Goal: Transaction & Acquisition: Book appointment/travel/reservation

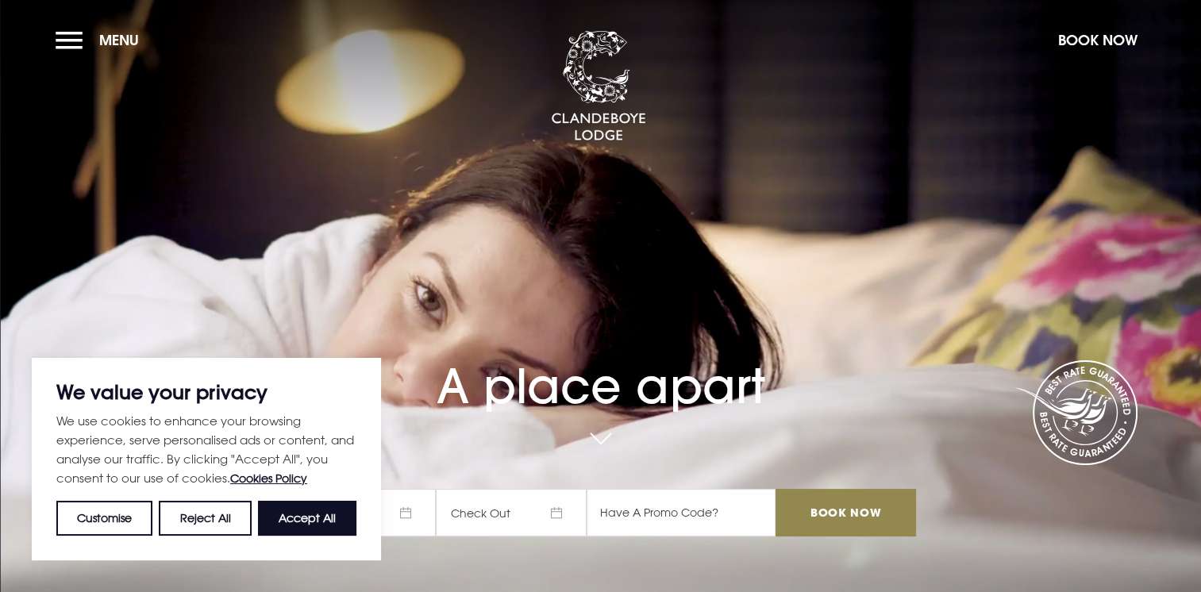
click at [414, 519] on span "Check In" at bounding box center [360, 513] width 151 height 48
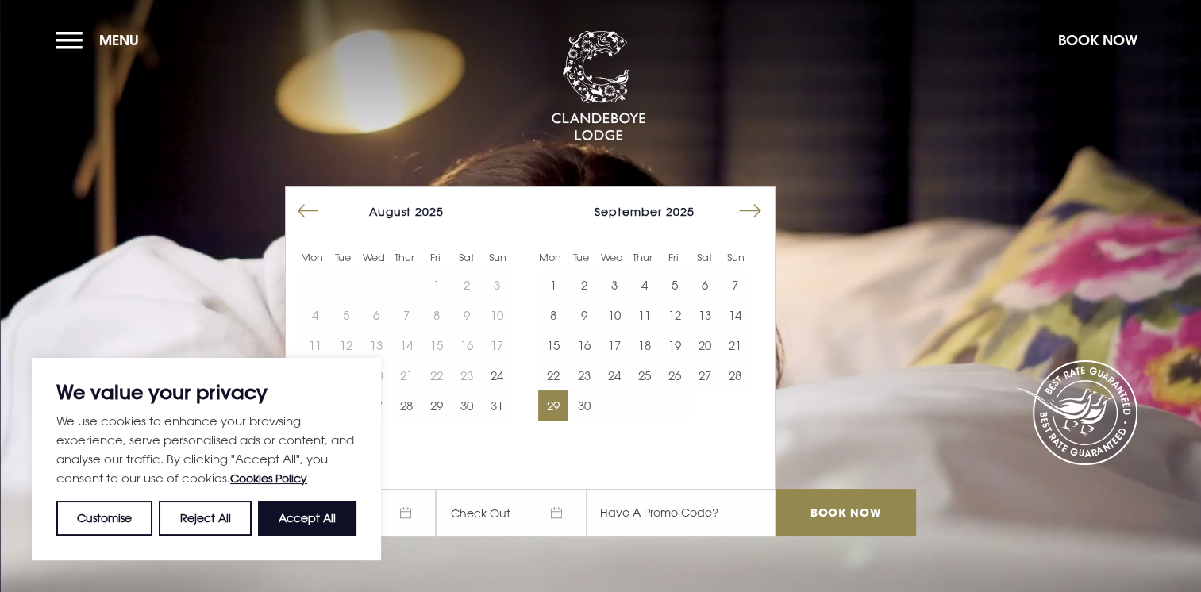
click at [569, 404] on button "29" at bounding box center [553, 406] width 30 height 30
click at [552, 513] on span "[DATE]" at bounding box center [511, 513] width 151 height 48
click at [565, 515] on span "[DATE]" at bounding box center [511, 513] width 151 height 48
click at [766, 214] on button "Move forward to switch to the next month." at bounding box center [750, 211] width 30 height 30
click at [638, 297] on button "2" at bounding box center [645, 285] width 30 height 30
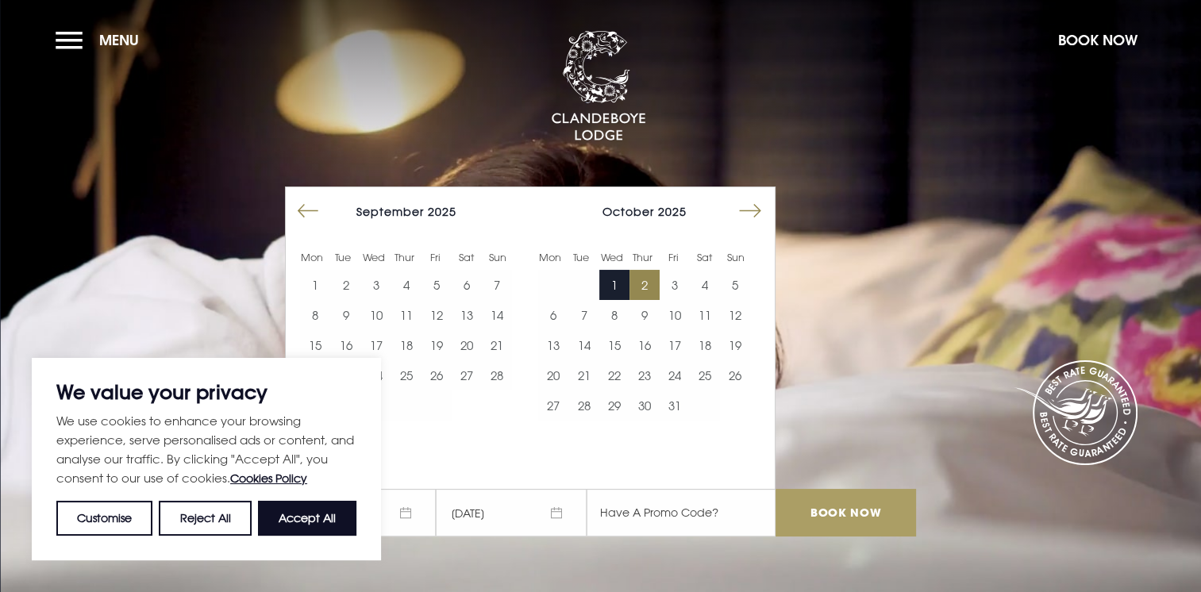
click at [880, 501] on input "Book Now" at bounding box center [846, 513] width 140 height 48
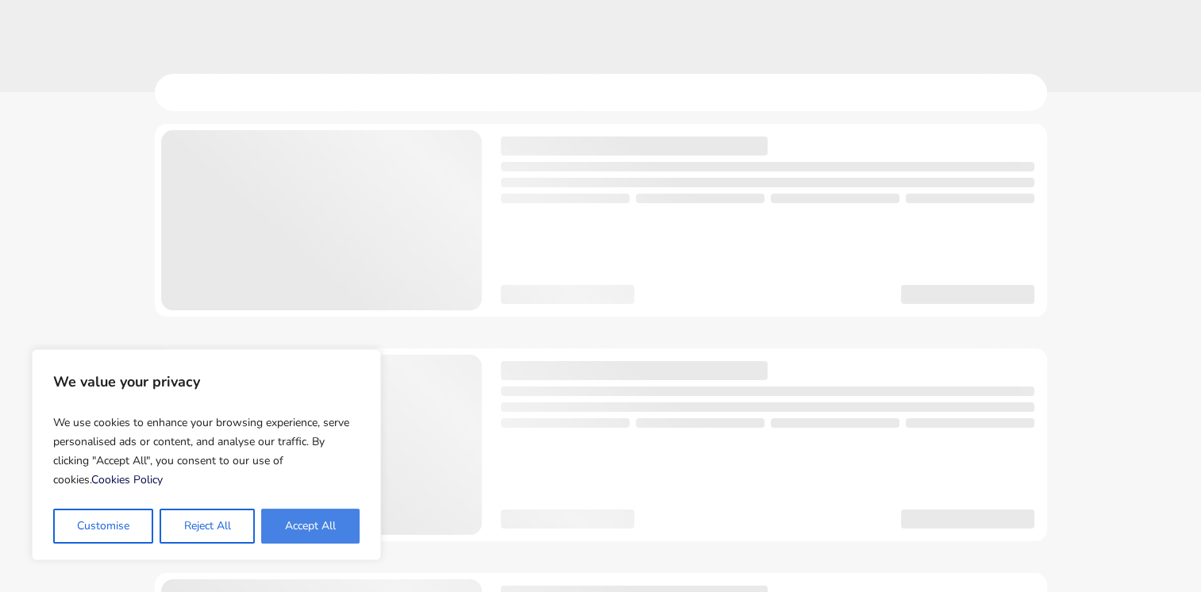
click at [302, 525] on button "Accept All" at bounding box center [310, 526] width 98 height 35
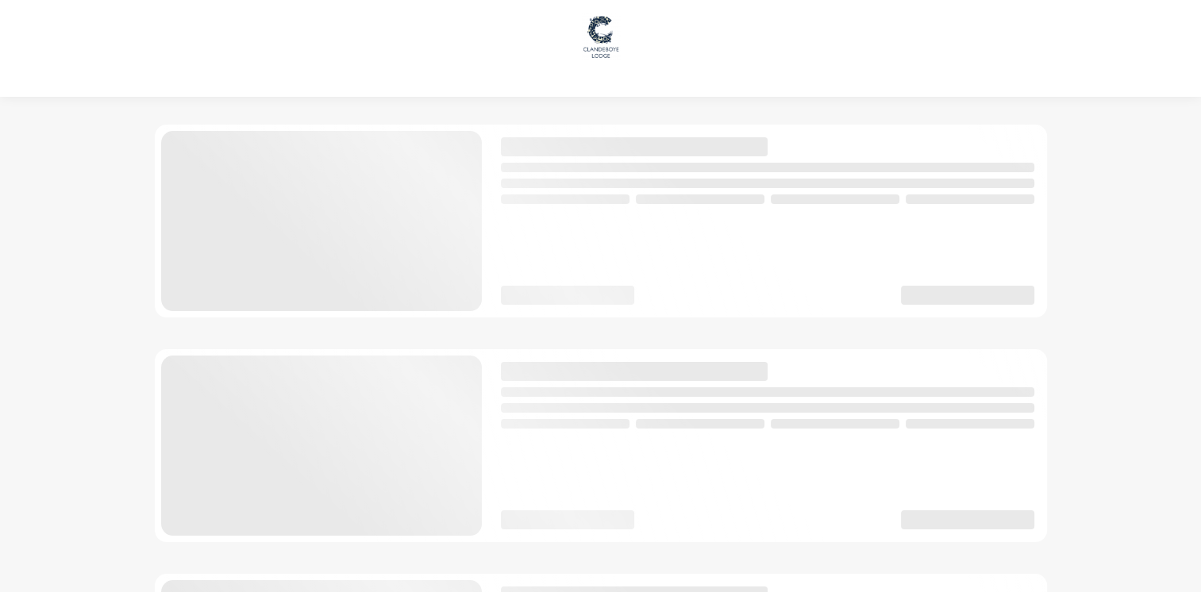
checkbox input "true"
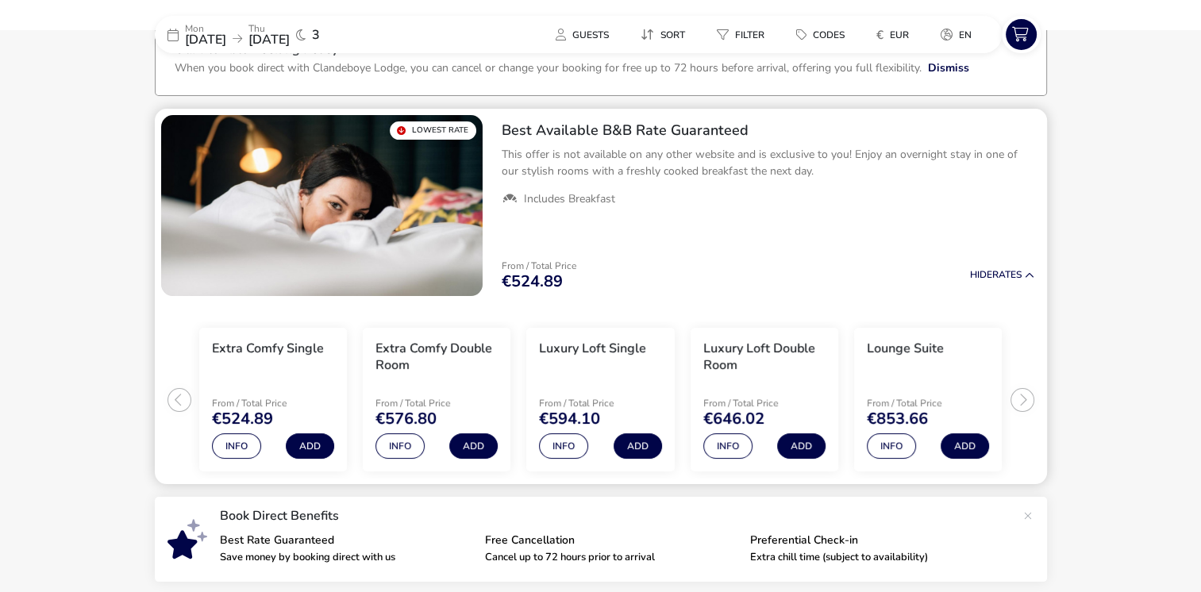
scroll to position [110, 0]
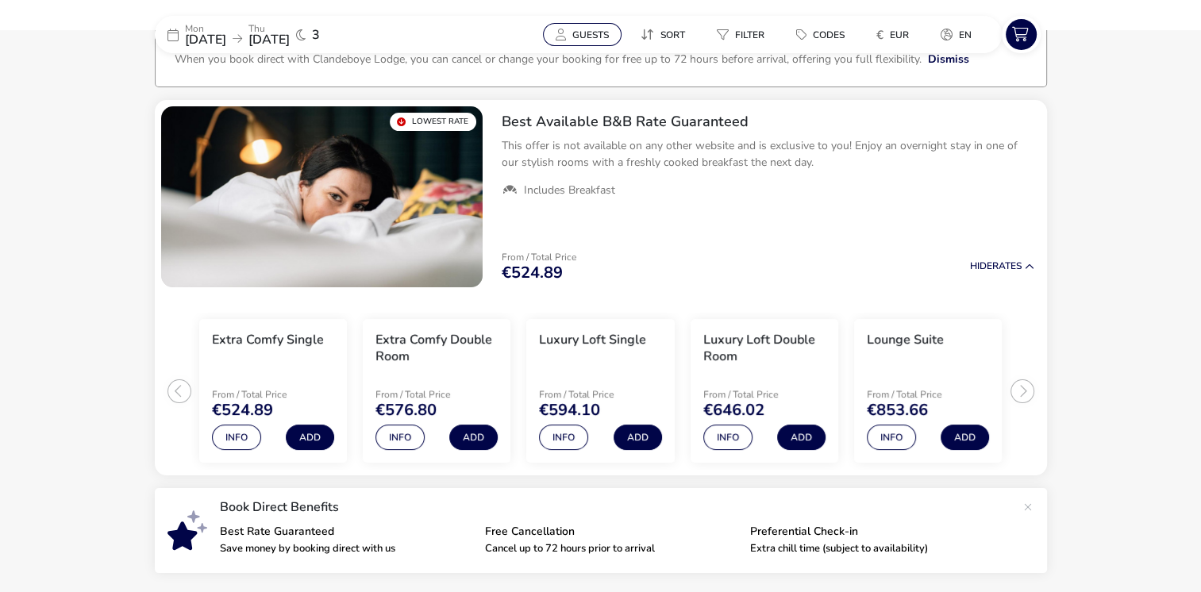
click at [592, 33] on span "Guests" at bounding box center [591, 35] width 37 height 13
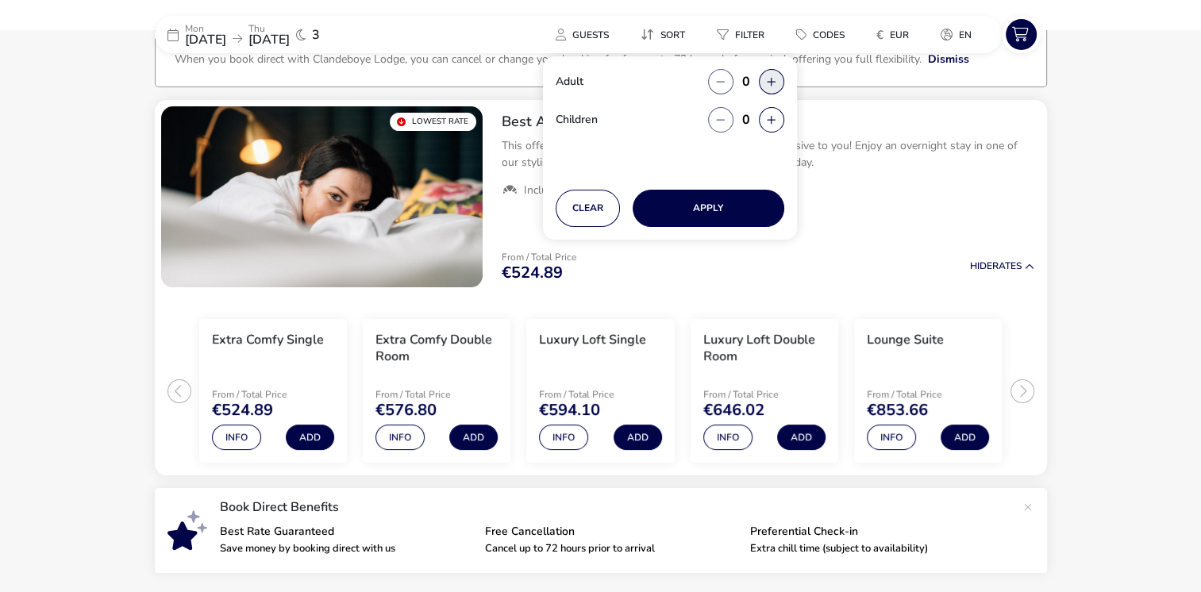
click at [761, 75] on button "button" at bounding box center [771, 81] width 25 height 25
click at [762, 76] on span "button" at bounding box center [762, 76] width 0 height 0
type input "2"
click at [726, 218] on button "Apply" at bounding box center [709, 208] width 152 height 37
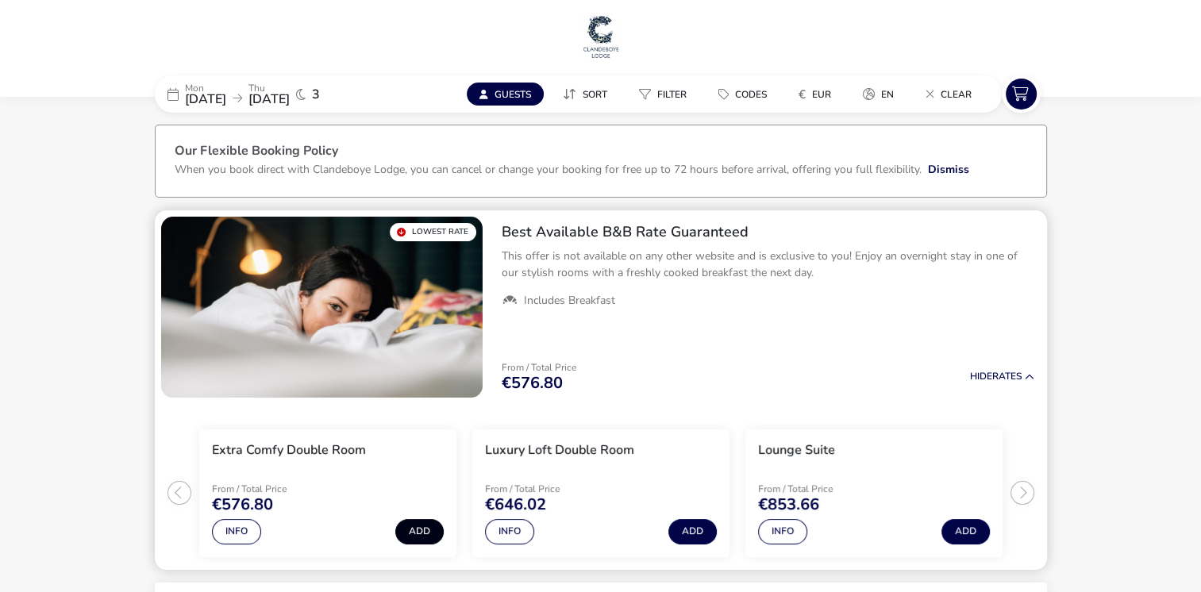
click at [414, 532] on button "Add" at bounding box center [419, 531] width 48 height 25
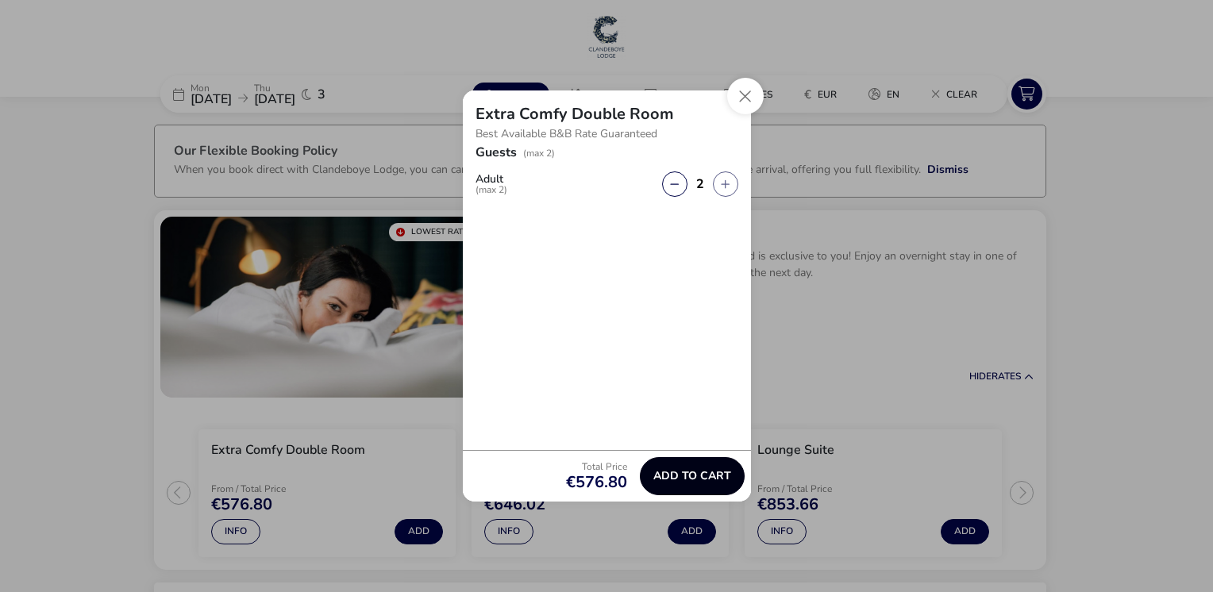
click at [687, 478] on span "Add to cart" at bounding box center [693, 476] width 78 height 12
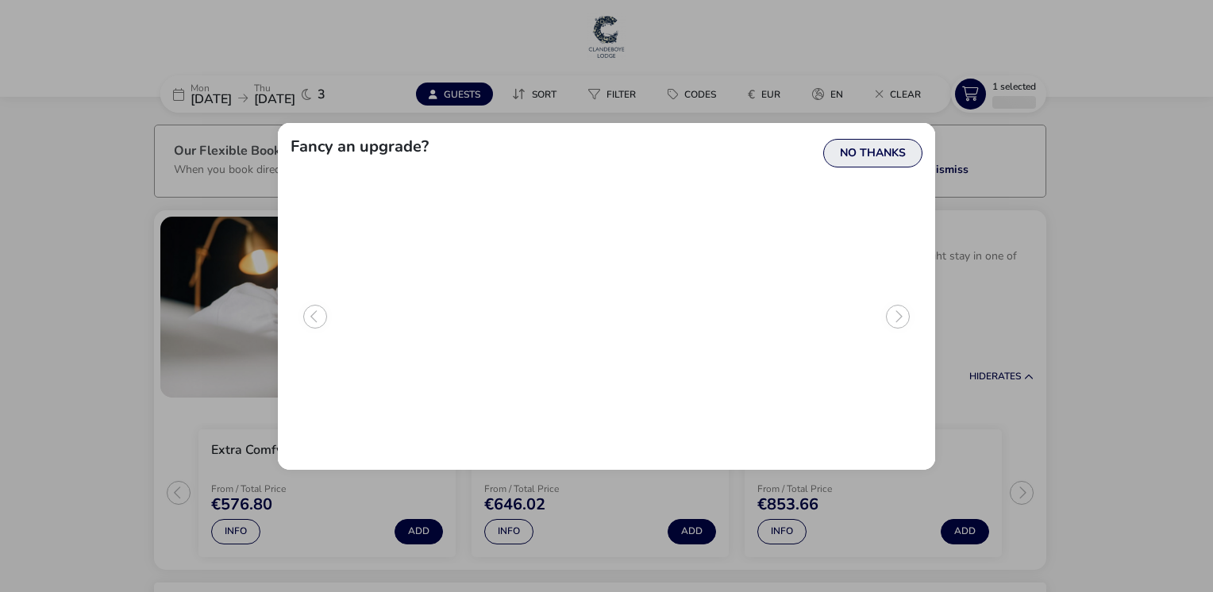
click at [866, 143] on button "No Thanks" at bounding box center [872, 153] width 99 height 29
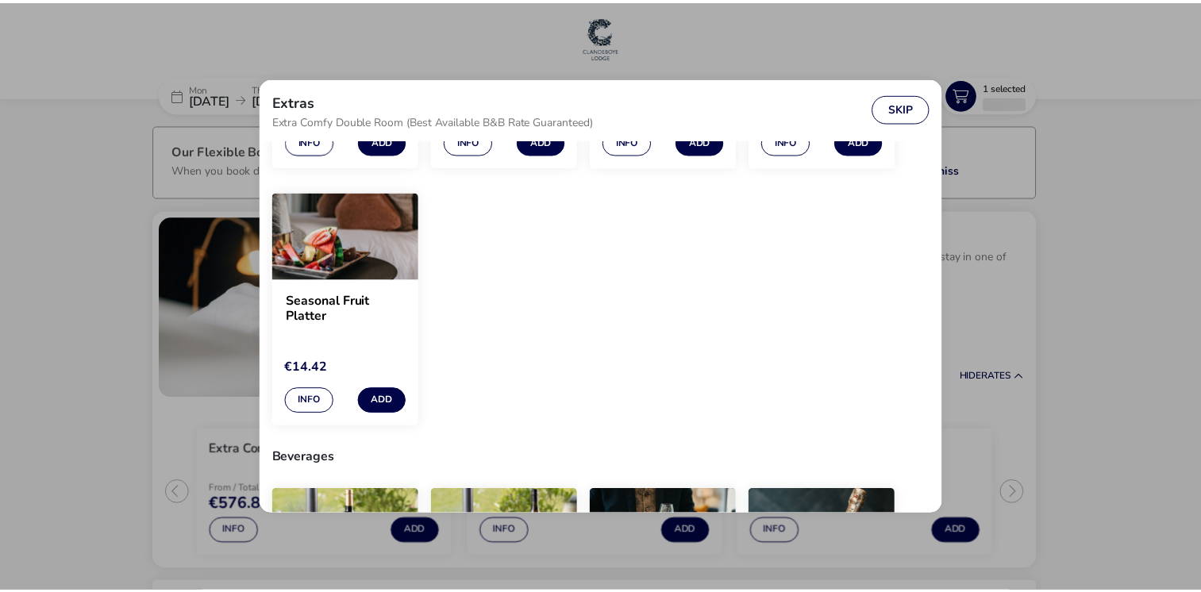
scroll to position [318, 0]
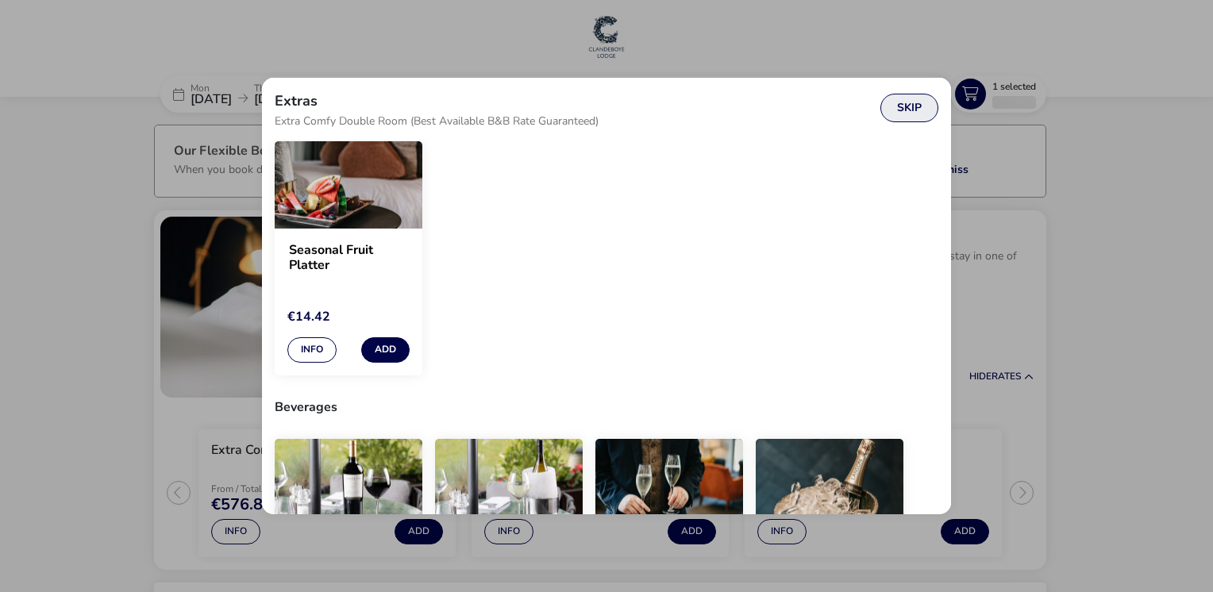
click at [915, 114] on button "Skip" at bounding box center [910, 108] width 58 height 29
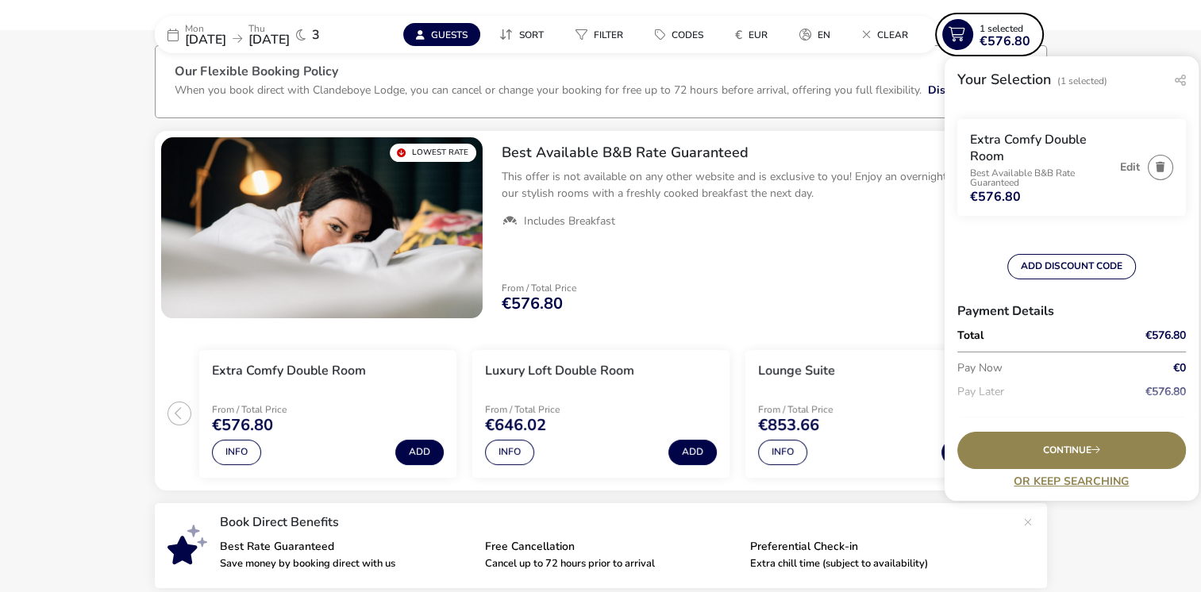
scroll to position [0, 0]
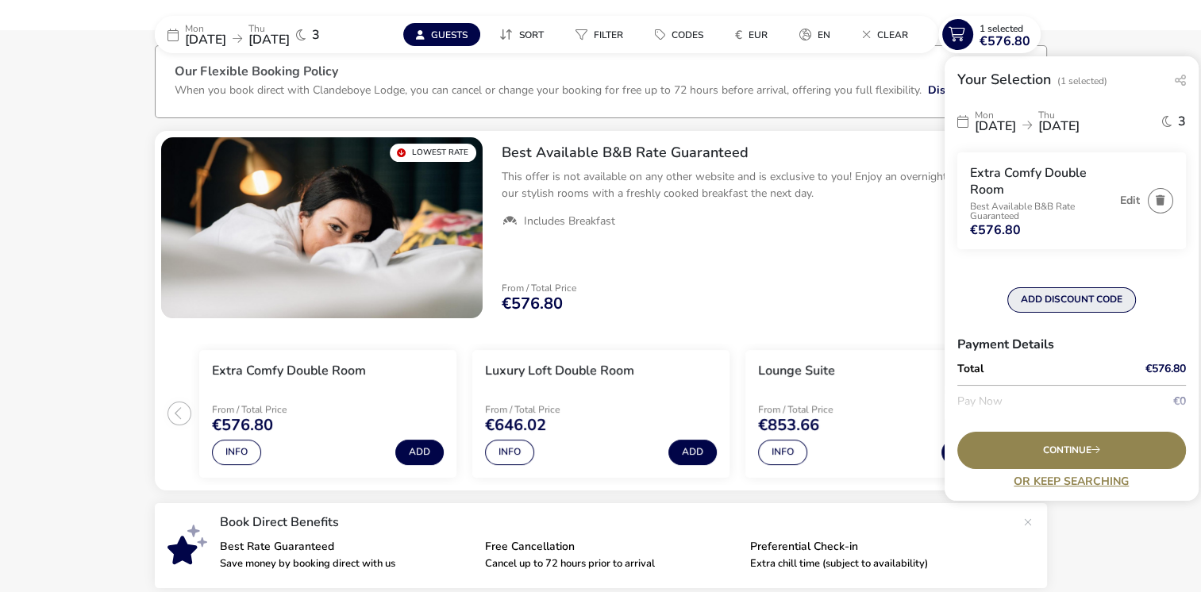
click at [1066, 307] on button "ADD DISCOUNT CODE" at bounding box center [1072, 299] width 129 height 25
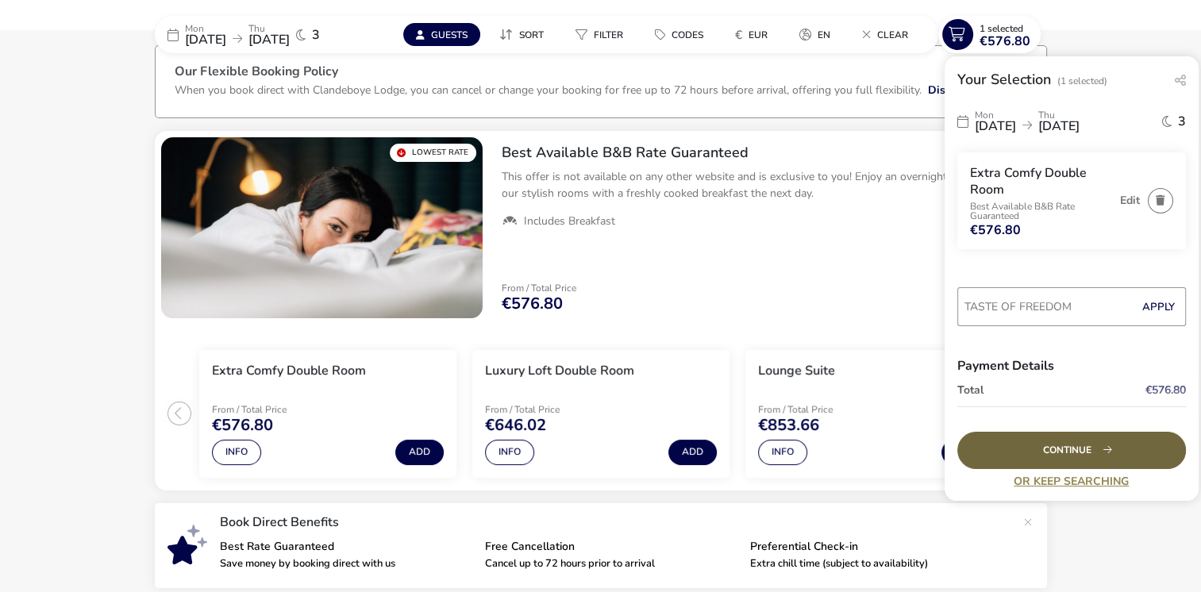
type input "TASTE OF FREEDOM"
click at [1082, 445] on div "Continue" at bounding box center [1072, 450] width 229 height 37
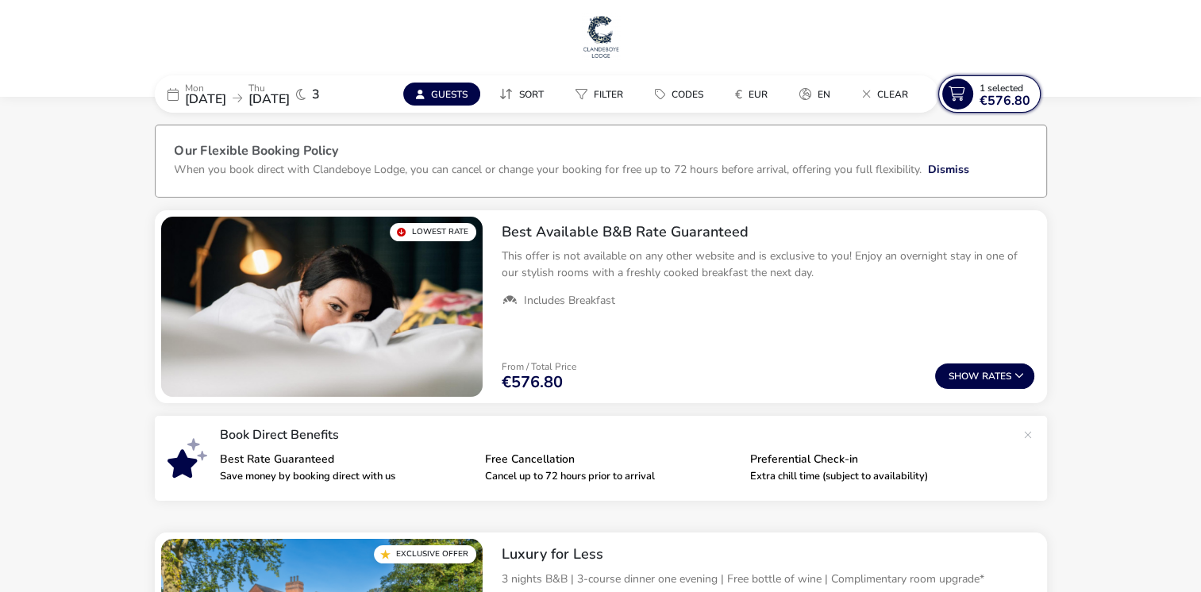
click at [1009, 94] on span "€576.80" at bounding box center [1005, 100] width 51 height 13
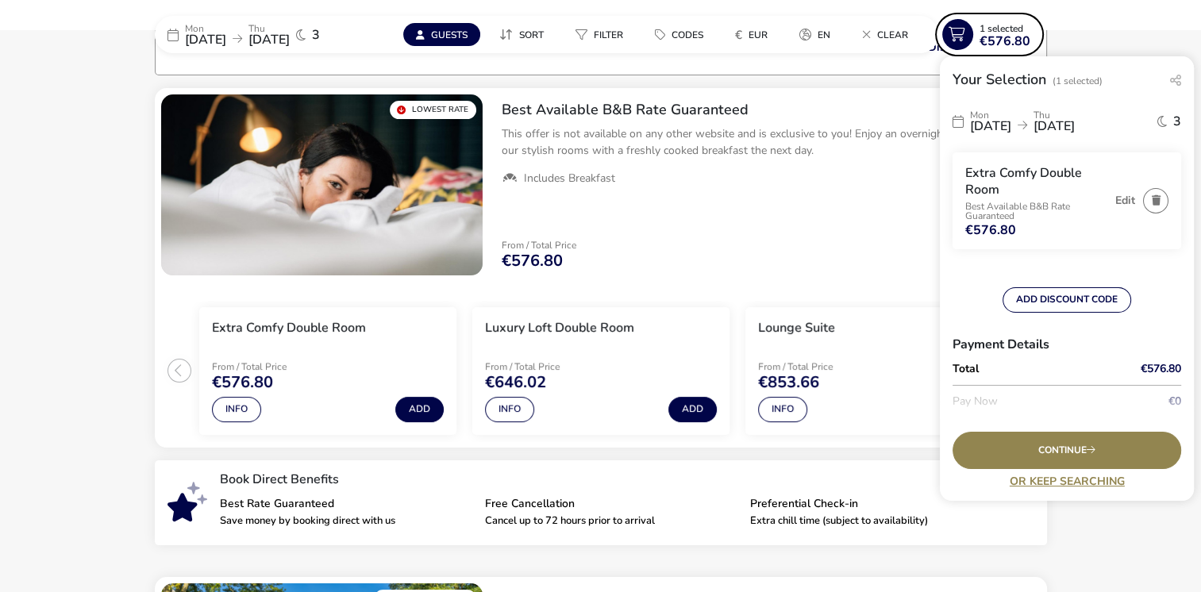
scroll to position [130, 0]
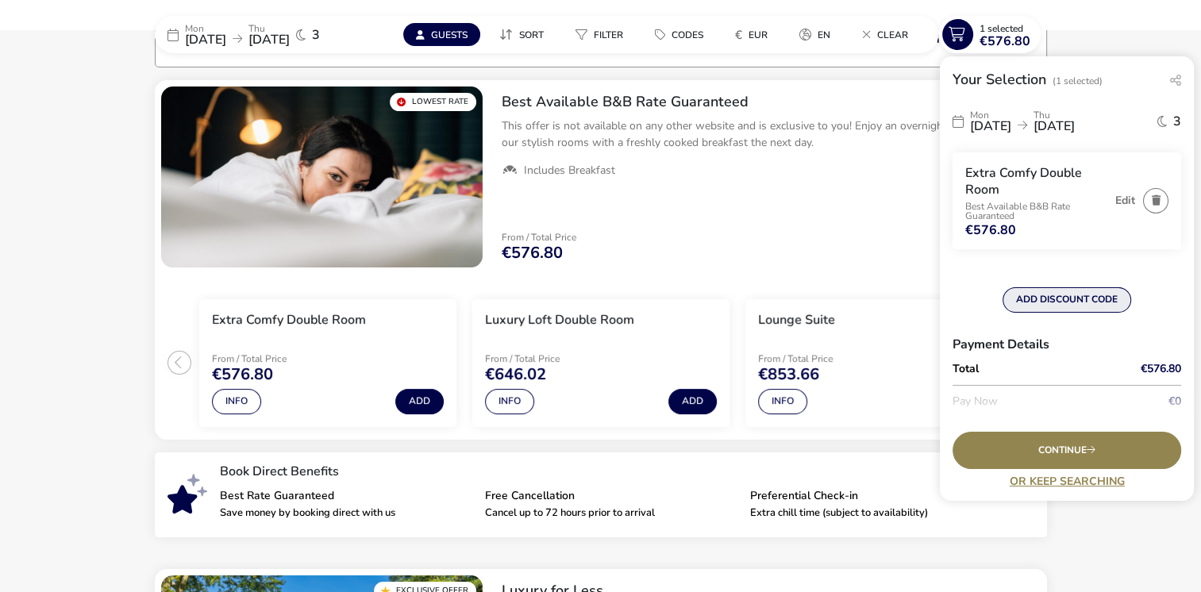
click at [1049, 300] on button "ADD DISCOUNT CODE" at bounding box center [1067, 299] width 129 height 25
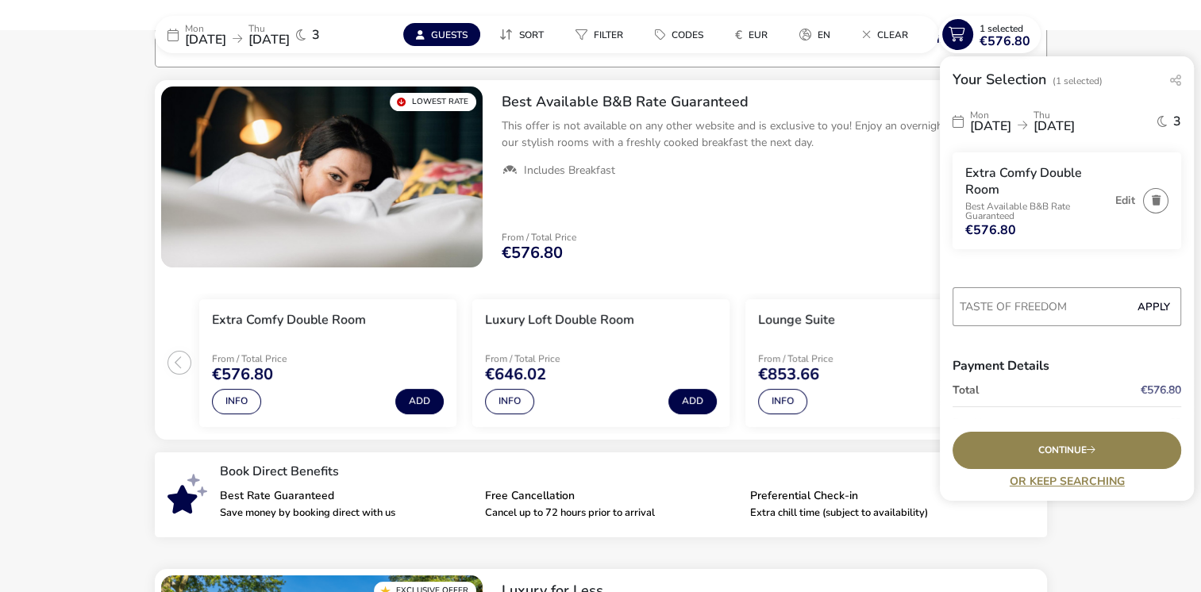
type input "TASTE OF FREEDOM"
click at [1136, 314] on button "Apply" at bounding box center [1154, 307] width 48 height 33
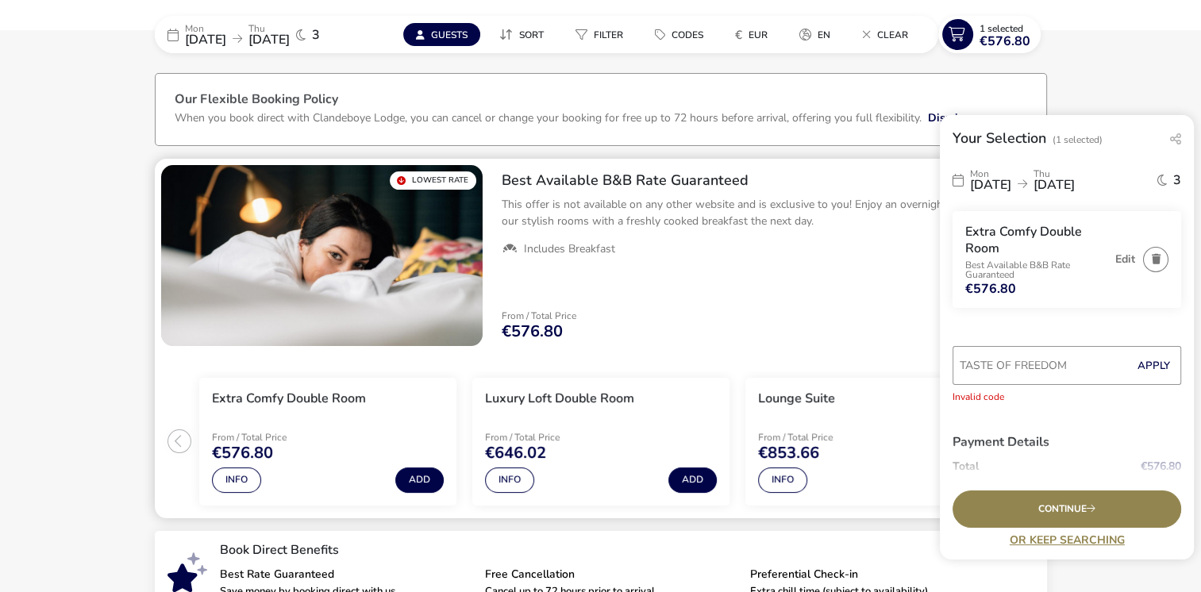
scroll to position [79, 0]
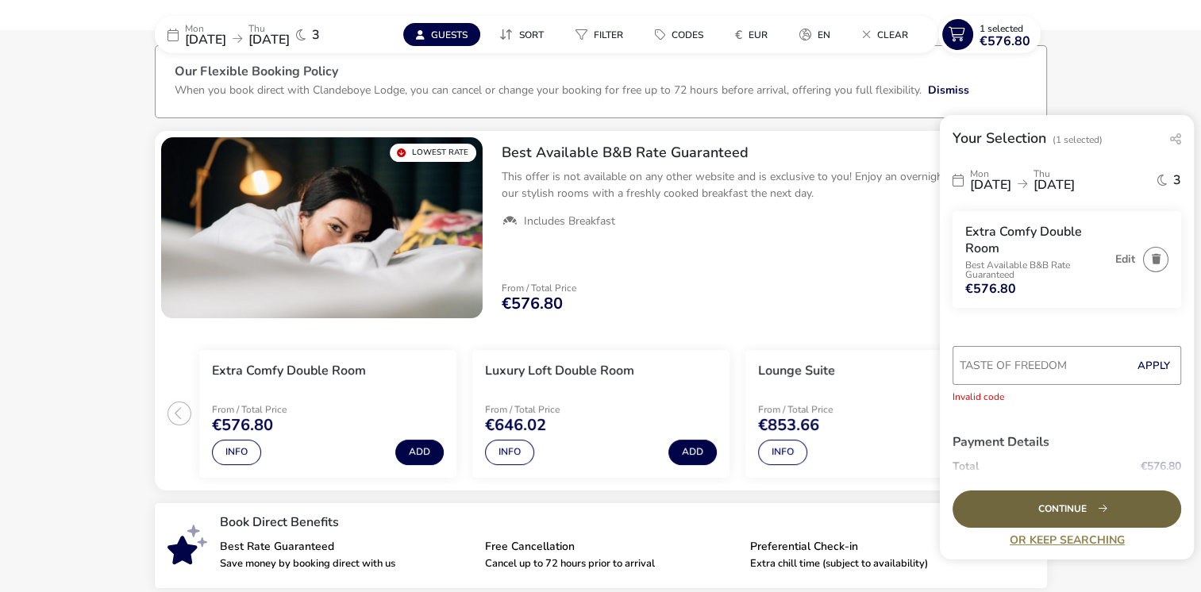
click at [1023, 504] on div "Continue" at bounding box center [1067, 509] width 229 height 37
